Goal: Transaction & Acquisition: Purchase product/service

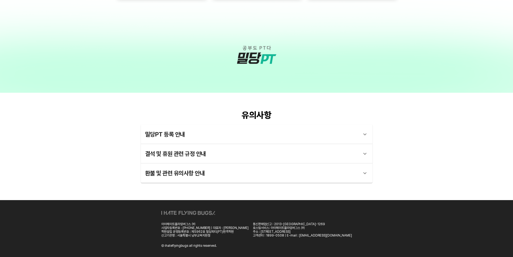
scroll to position [1466, 0]
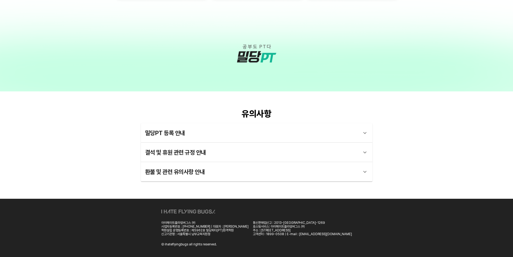
click at [163, 131] on div "밀당PT 등록 안내" at bounding box center [251, 132] width 213 height 13
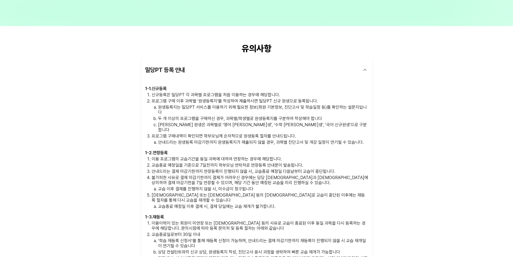
scroll to position [1546, 0]
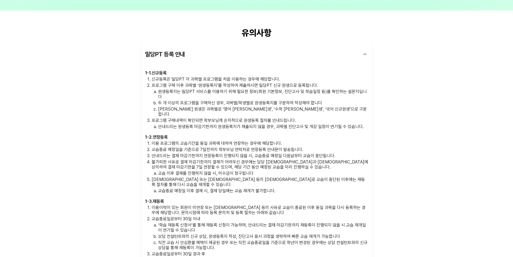
click at [189, 141] on ol "이용 프로그램의 교습기간을 동일 과목에 대하여 연장하는 경우에 해당합니다. 교습종료 예정일을 기준으로 7일전까지 학부모님 연락처로 연장등록 안…" at bounding box center [256, 167] width 223 height 52
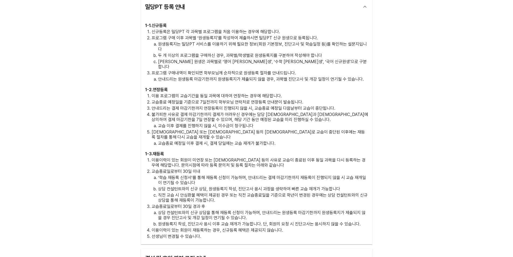
scroll to position [1604, 0]
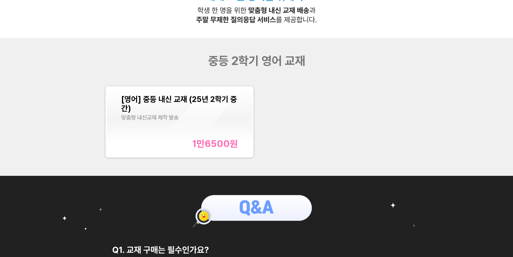
scroll to position [193, 0]
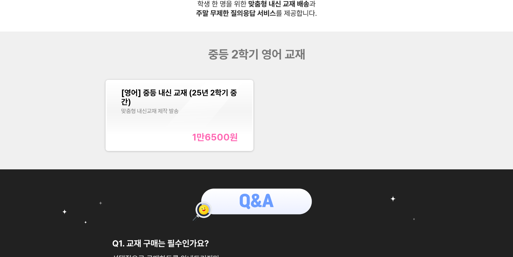
click at [223, 142] on div "1만6500 원" at bounding box center [214, 136] width 45 height 11
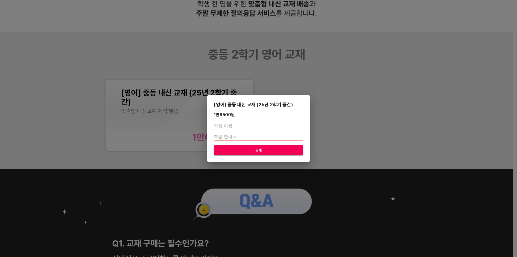
click at [231, 127] on input "text" at bounding box center [258, 125] width 89 height 9
type input "d"
type input "[PERSON_NAME]"
click at [231, 135] on input "number" at bounding box center [258, 136] width 89 height 9
type input "01025105642"
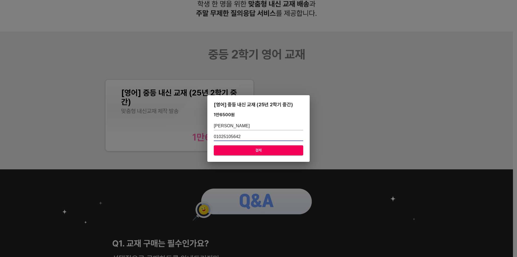
click at [264, 152] on span "결제" at bounding box center [258, 150] width 81 height 7
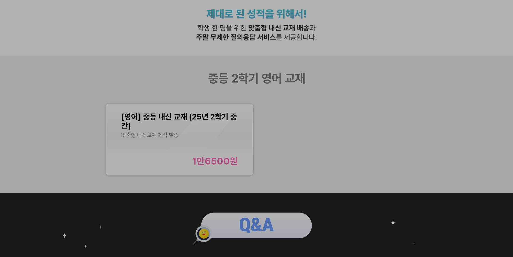
scroll to position [166, 0]
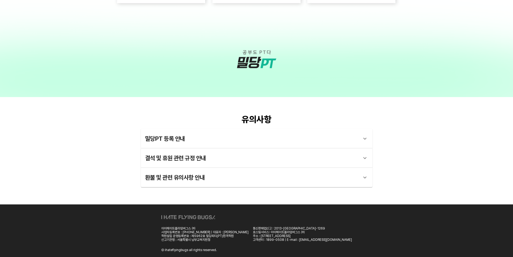
scroll to position [1466, 0]
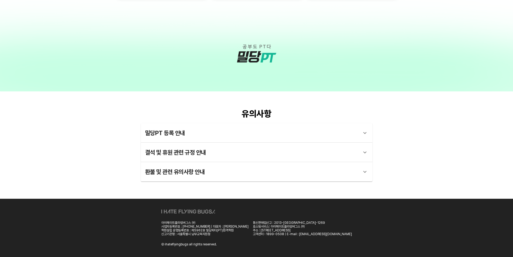
click at [176, 132] on div "밀당PT 등록 안내" at bounding box center [251, 132] width 213 height 13
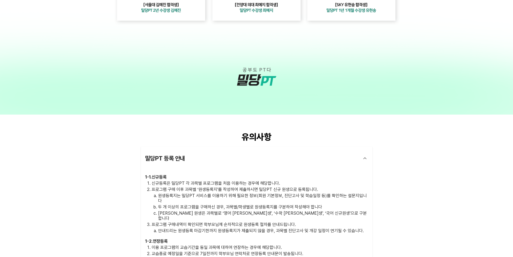
scroll to position [1442, 0]
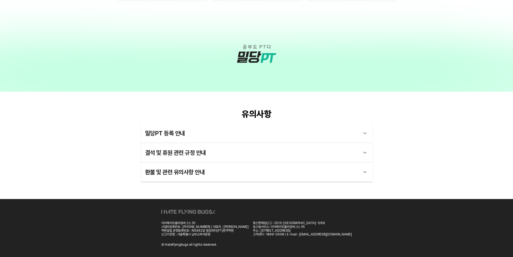
scroll to position [1466, 0]
click at [165, 134] on div "밀당PT 등록 안내" at bounding box center [251, 132] width 213 height 13
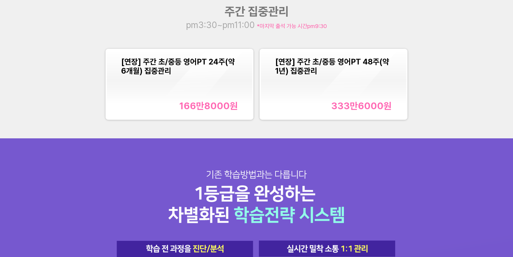
scroll to position [685, 0]
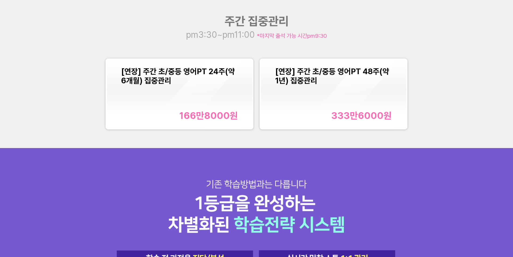
click at [205, 103] on div "[연장] 주간 초/중등 영어PT 24주(약 6개월) 집중관리 166만8000 원" at bounding box center [179, 94] width 117 height 54
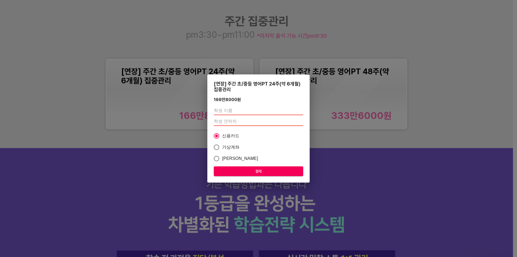
click at [54, 107] on div "[연장] 주간 초/중등 영어PT 24주(약 6개월) 집중관리 166만8000 원 신용카드 가상계좌 카카오페이 결제" at bounding box center [258, 128] width 517 height 257
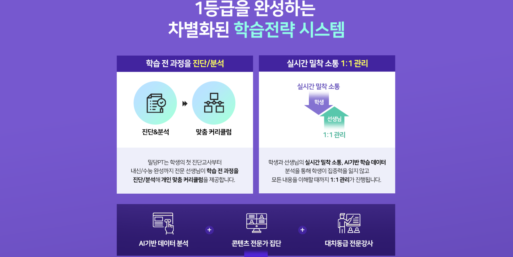
scroll to position [888, 0]
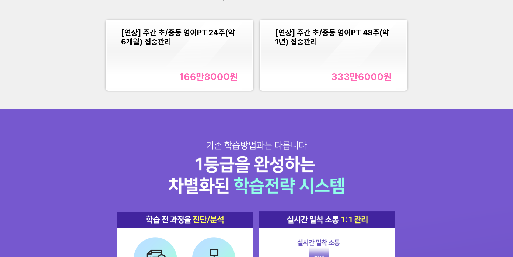
scroll to position [727, 0]
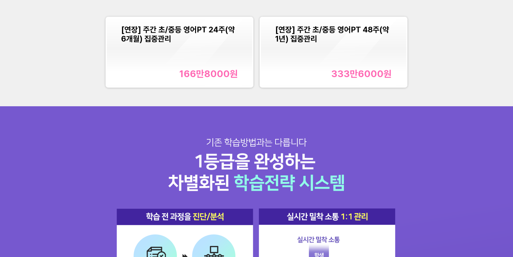
click at [205, 68] on div "[연장] 주간 초/중등 영어PT 24주(약 6개월) 집중관리 166만8000 원" at bounding box center [179, 52] width 117 height 54
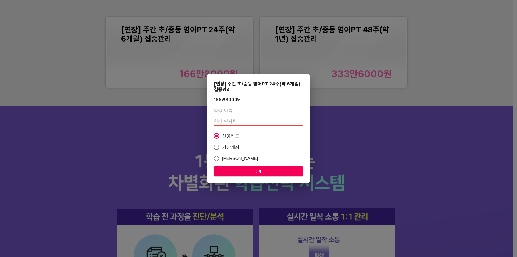
click at [230, 110] on input "text" at bounding box center [258, 110] width 89 height 9
type input "이상원"
click at [234, 118] on input "number" at bounding box center [258, 121] width 89 height 9
type input "01025105642"
click at [253, 170] on span "결제" at bounding box center [258, 171] width 81 height 7
